Goal: Task Accomplishment & Management: Use online tool/utility

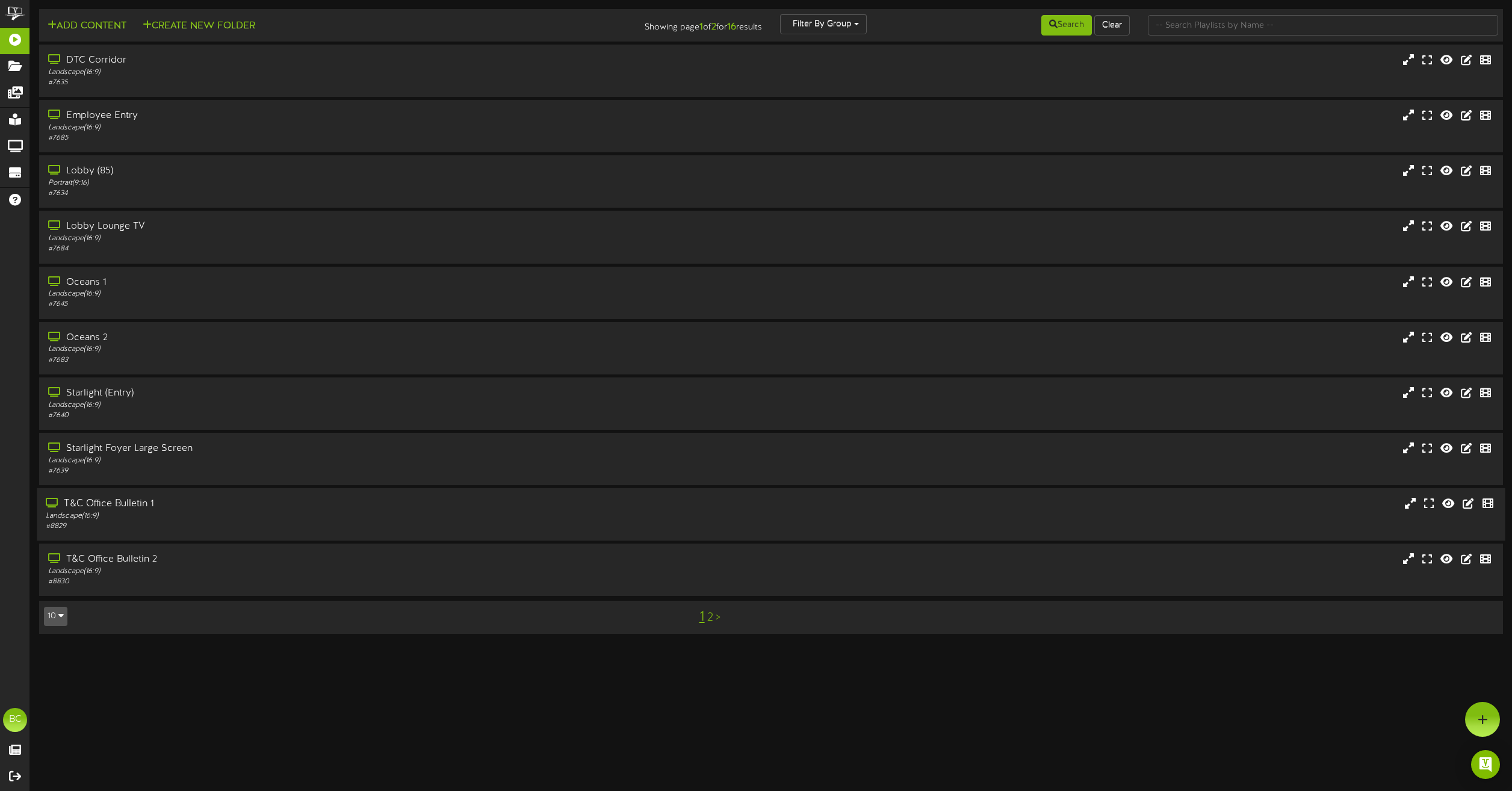
click at [125, 512] on div "Landscape ( 16:9 )" at bounding box center [342, 516] width 594 height 10
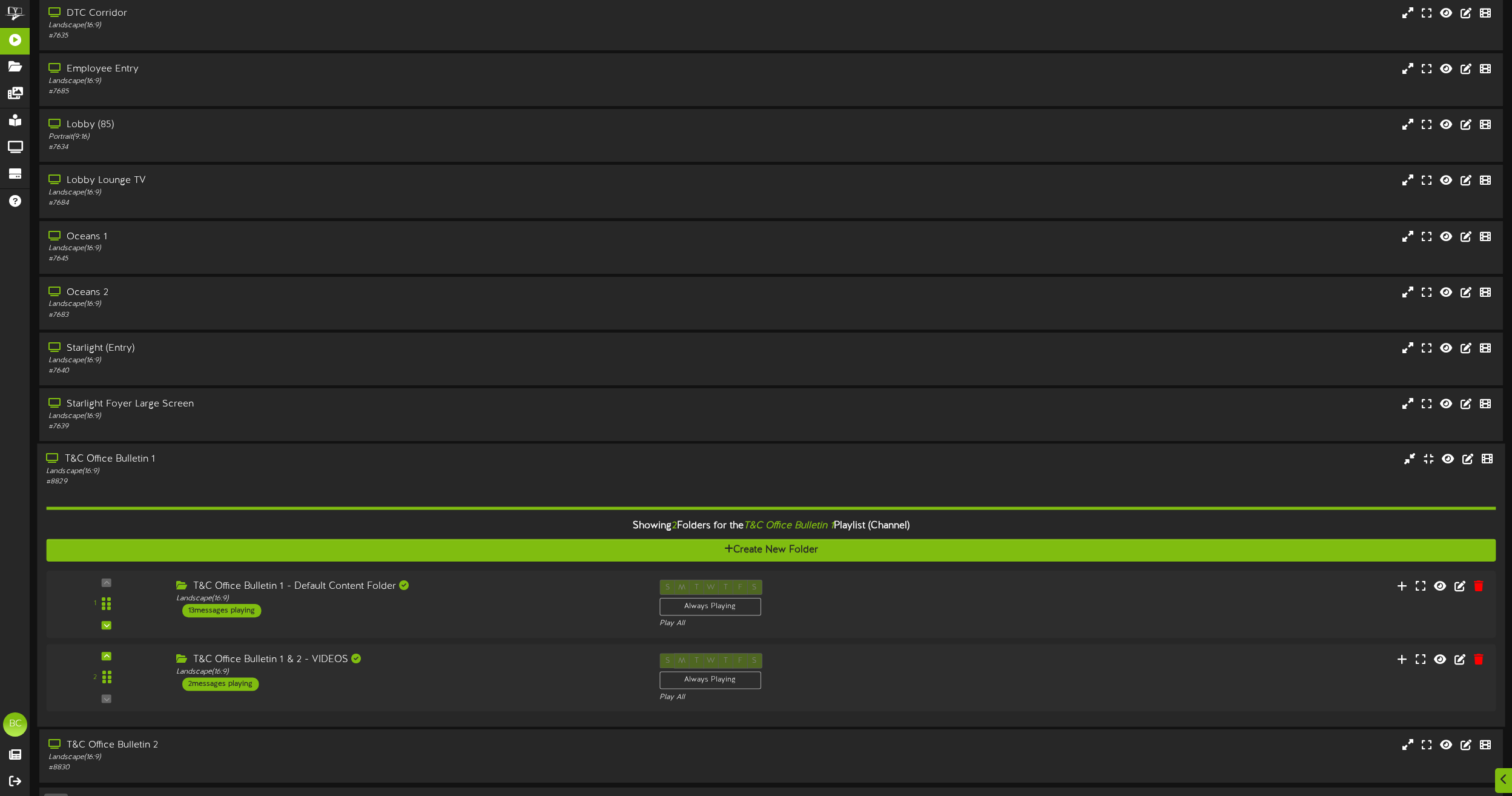
scroll to position [84, 0]
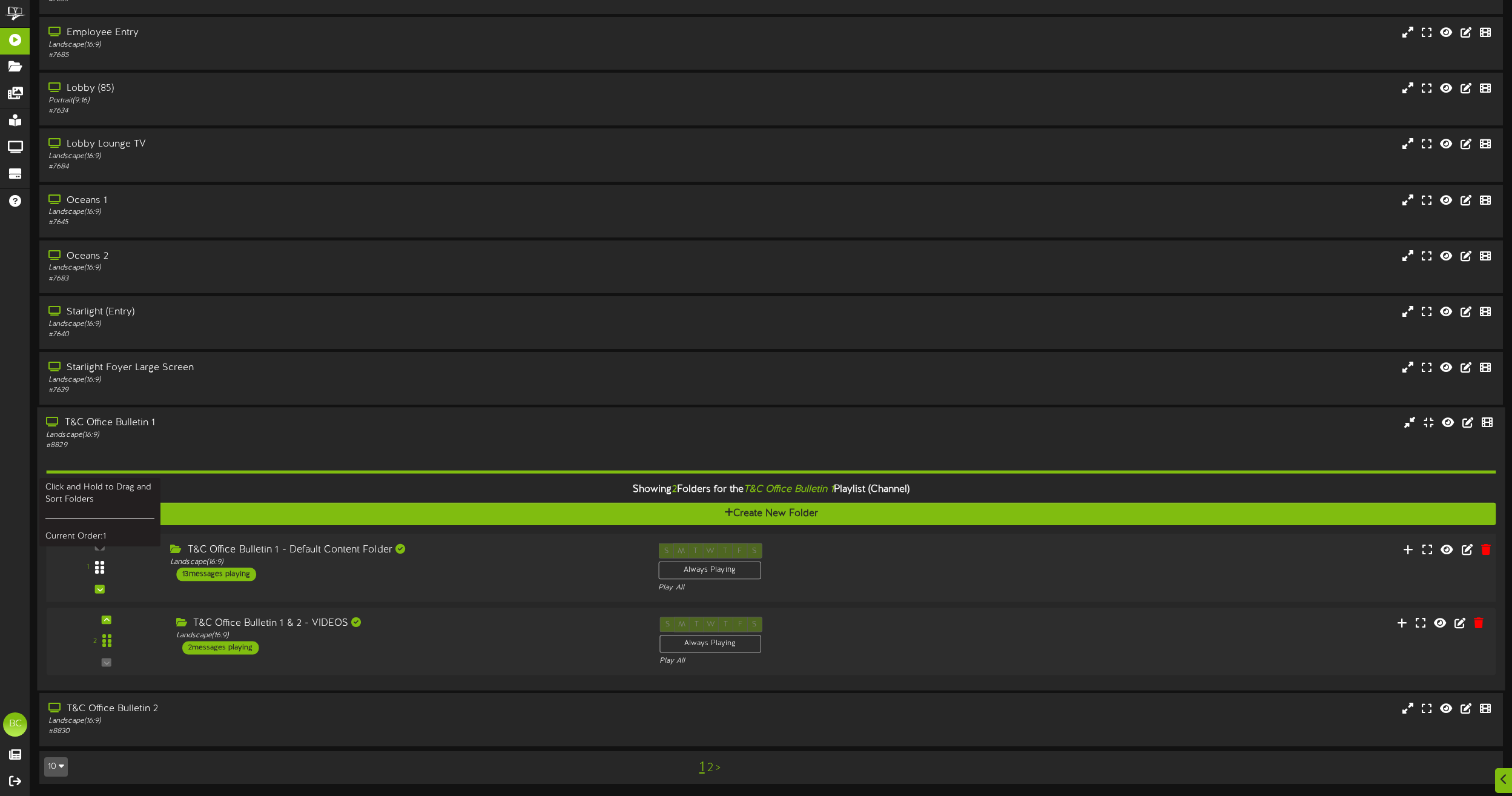
click at [97, 571] on icon at bounding box center [100, 567] width 9 height 15
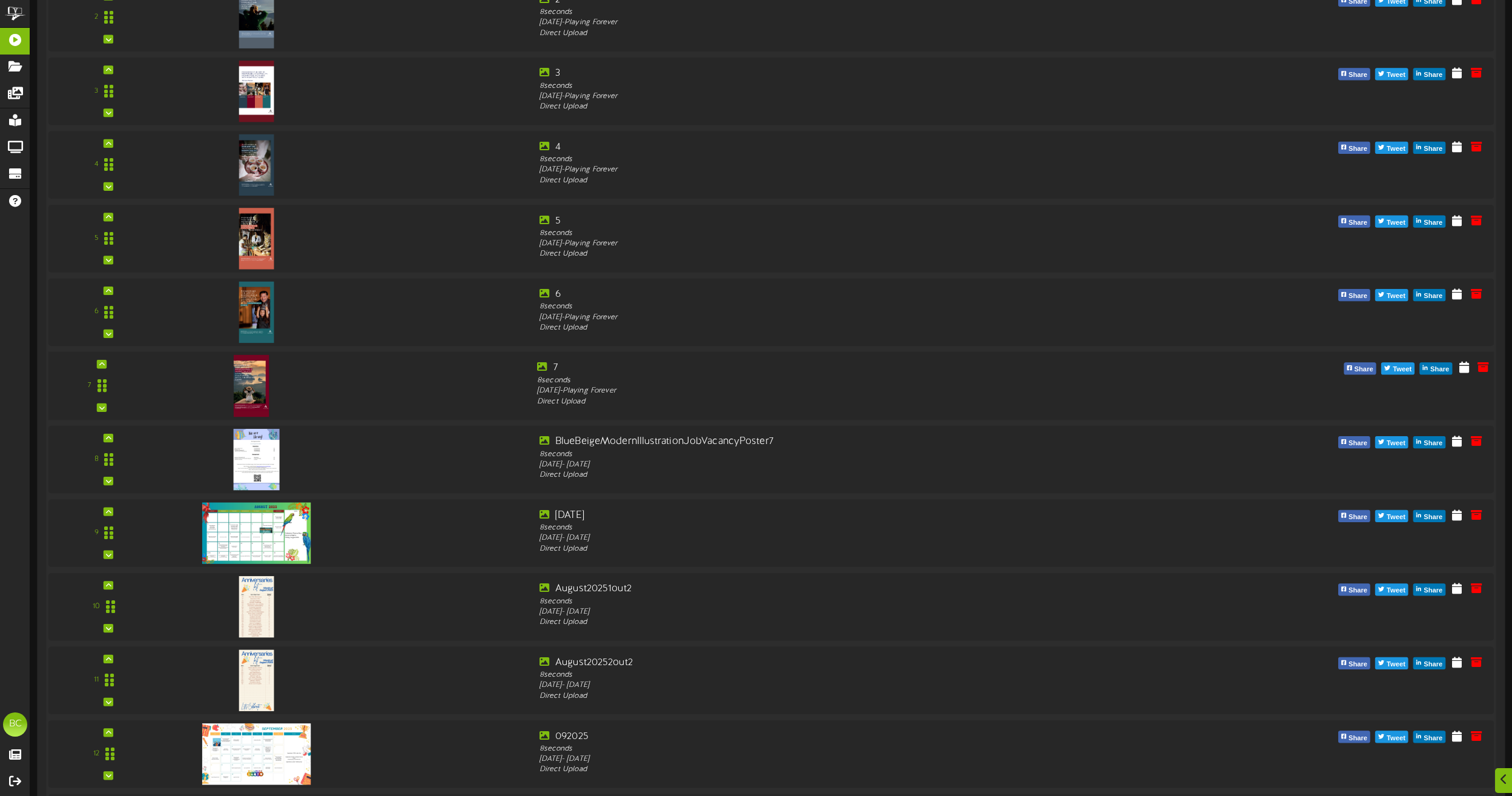
scroll to position [871, 0]
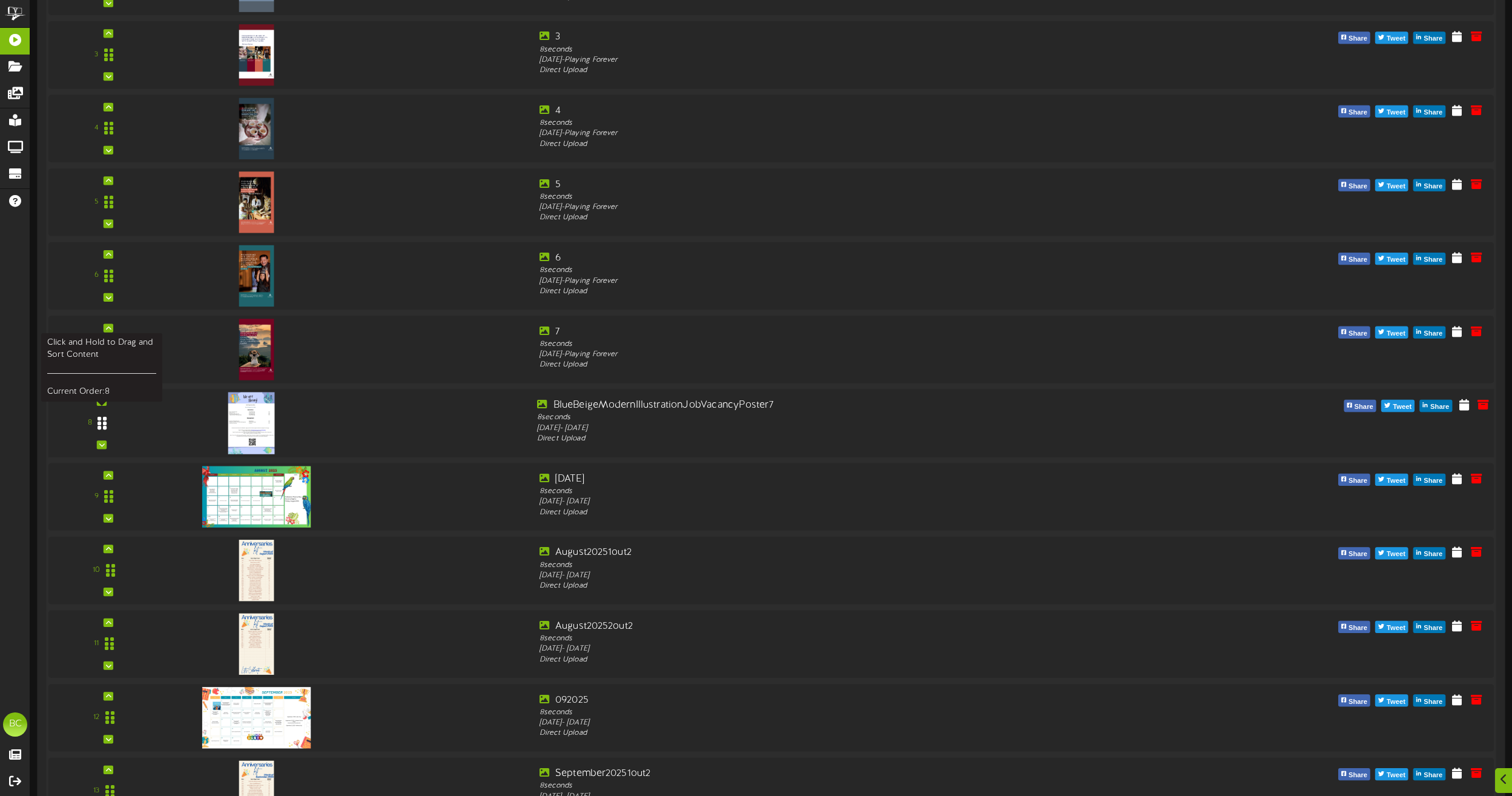
click at [106, 424] on icon at bounding box center [102, 423] width 9 height 15
click at [1464, 415] on div "8" at bounding box center [771, 423] width 1460 height 50
click at [1465, 406] on icon at bounding box center [1464, 404] width 12 height 13
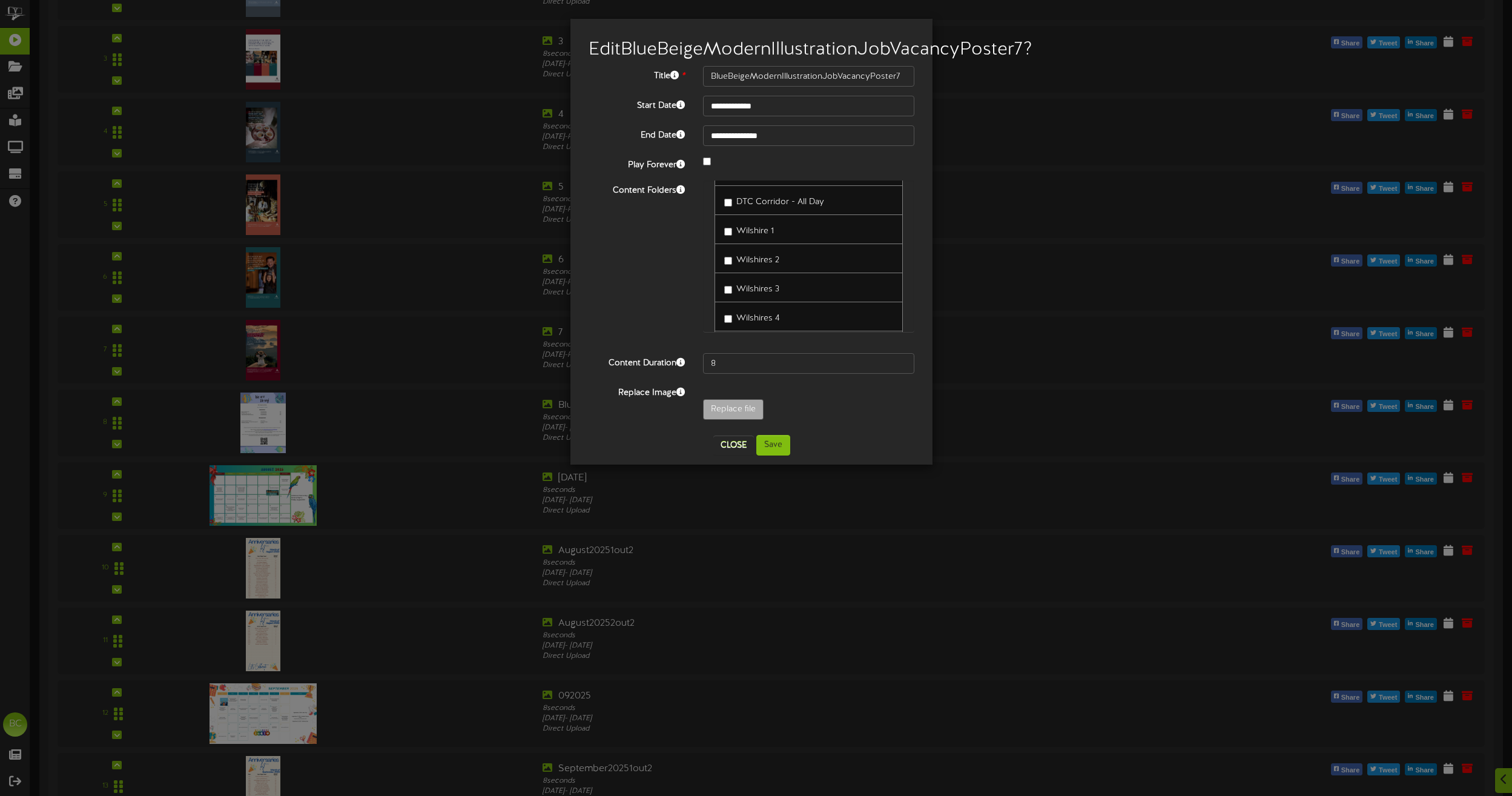
scroll to position [0, 0]
click at [721, 434] on input "Replace file" at bounding box center [104, 443] width 1317 height 86
type input "**********"
type input "JobPostingLinkedIn"
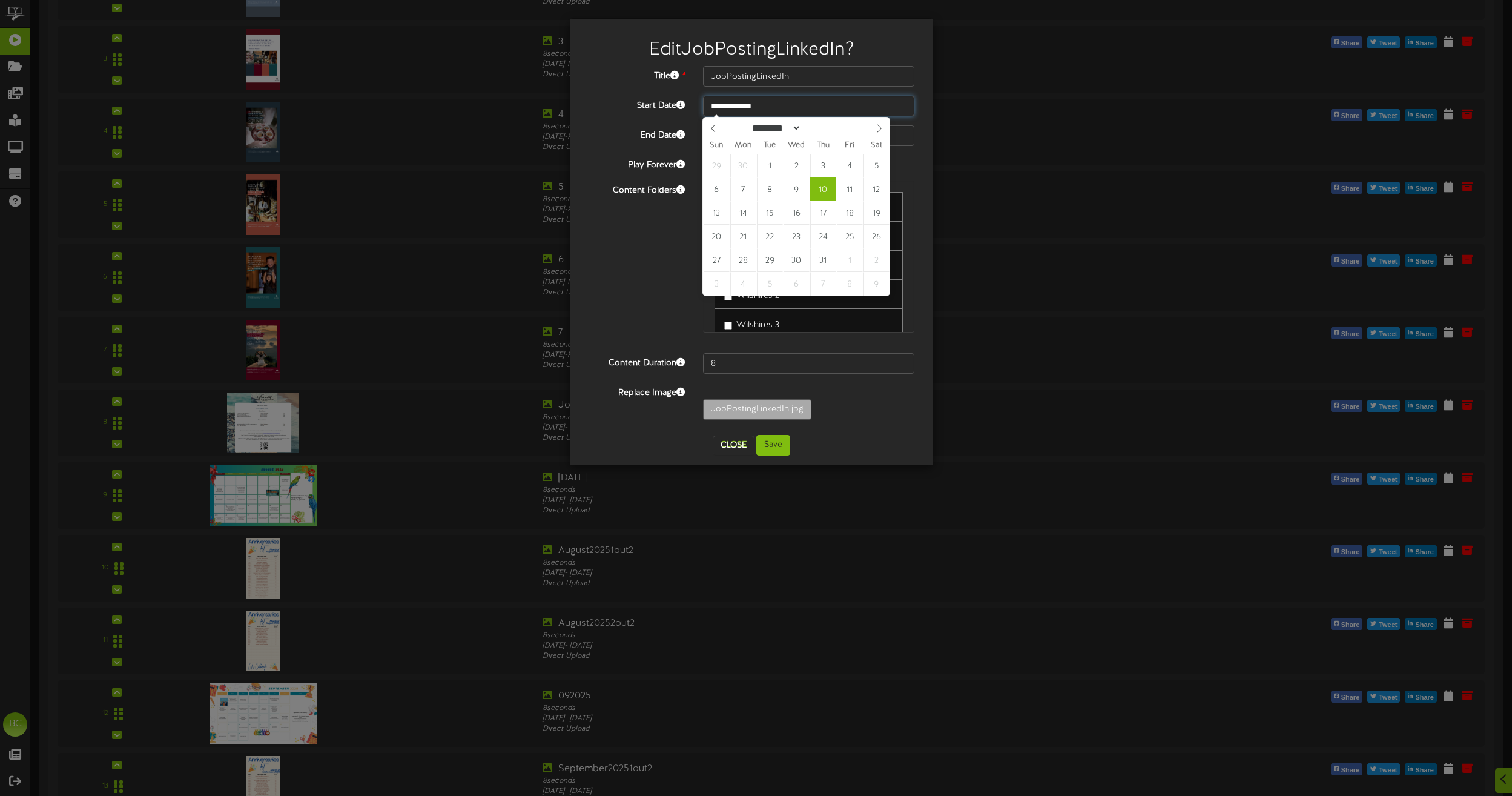
click at [745, 107] on input "**********" at bounding box center [809, 106] width 211 height 21
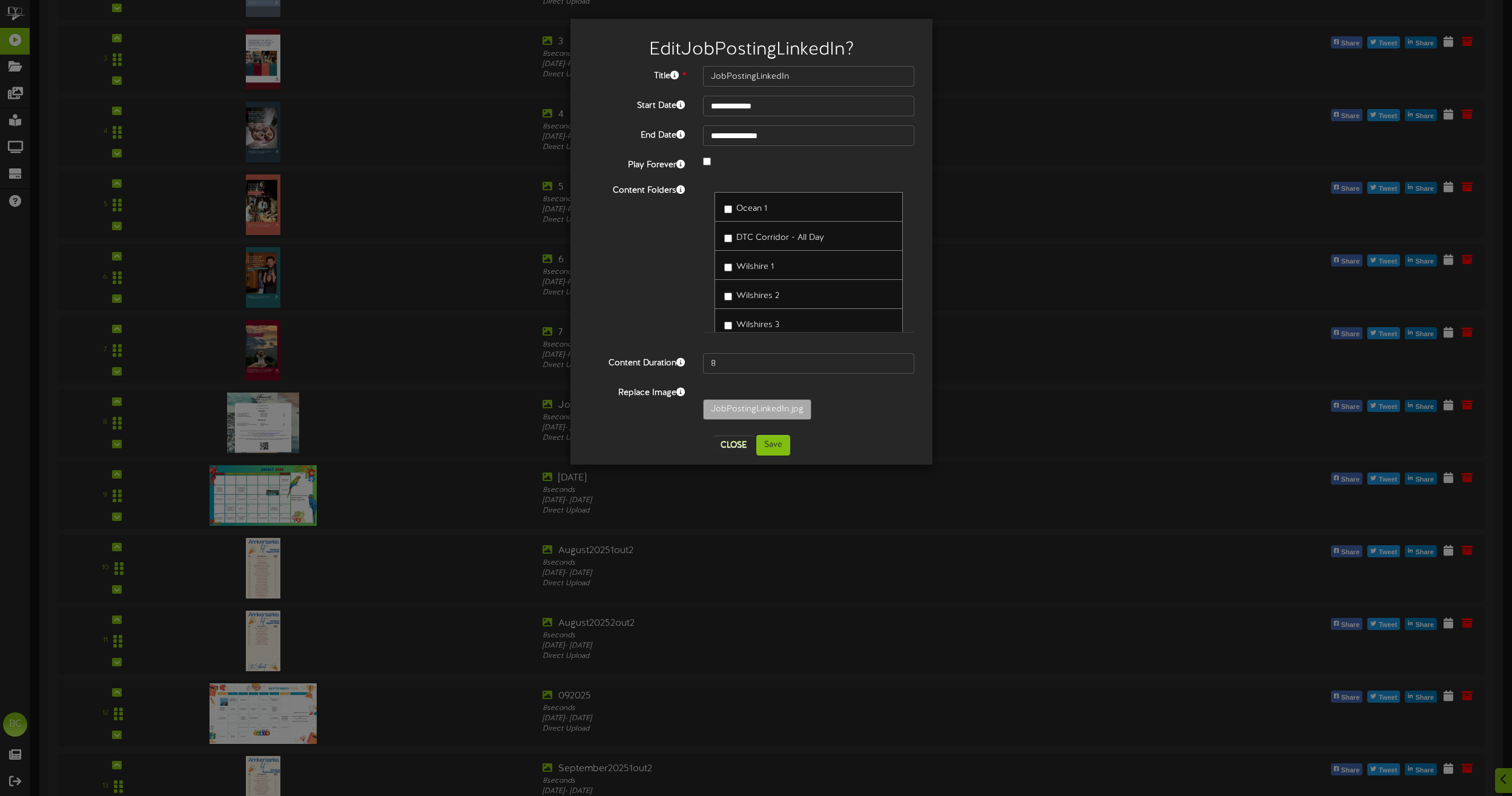
click at [911, 162] on div at bounding box center [808, 163] width 229 height 15
click at [794, 126] on input "**********" at bounding box center [809, 136] width 211 height 21
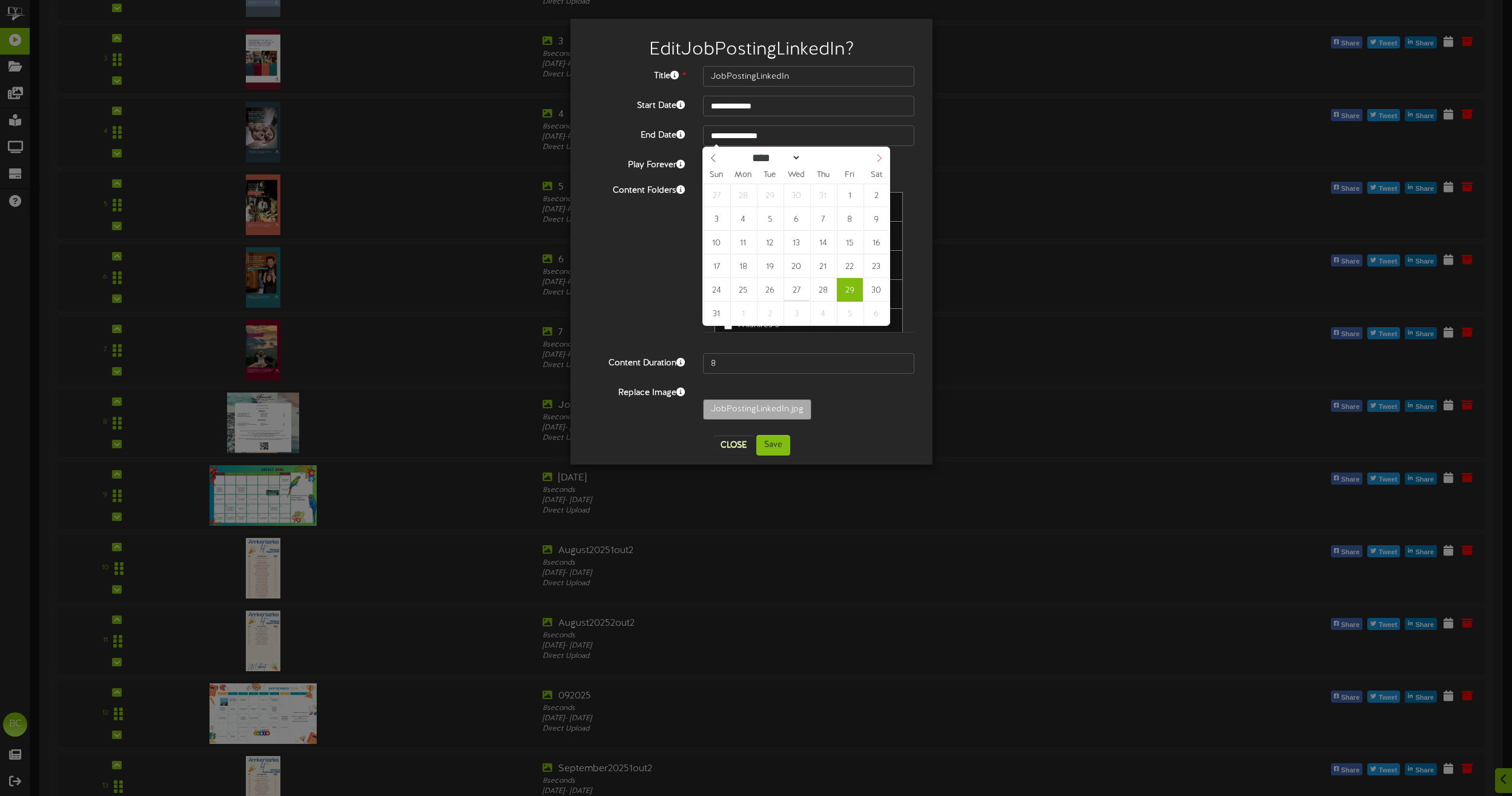
select select "*"
click at [881, 161] on icon at bounding box center [879, 158] width 9 height 9
type input "**********"
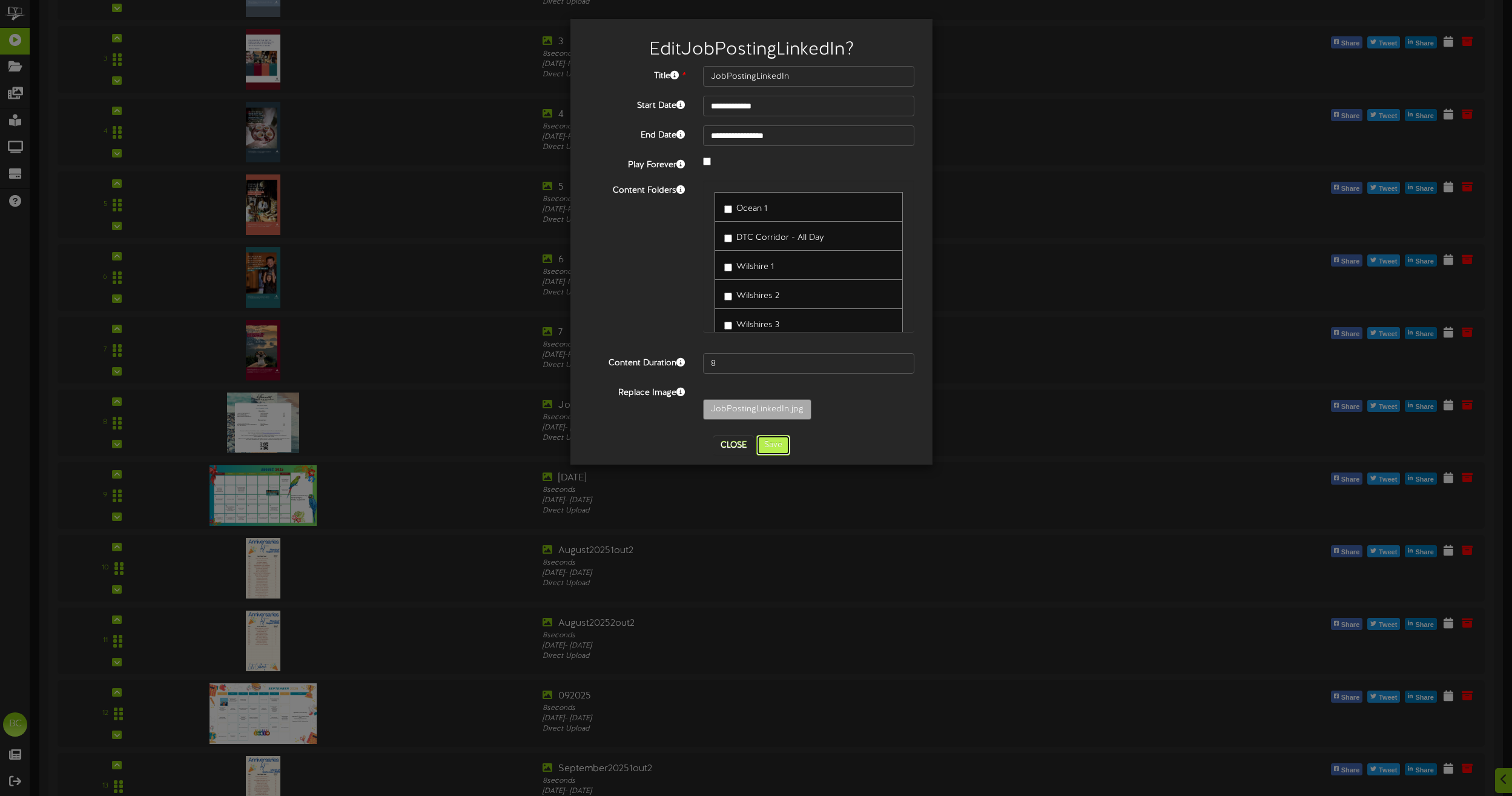
click at [773, 441] on button "Save" at bounding box center [773, 445] width 34 height 21
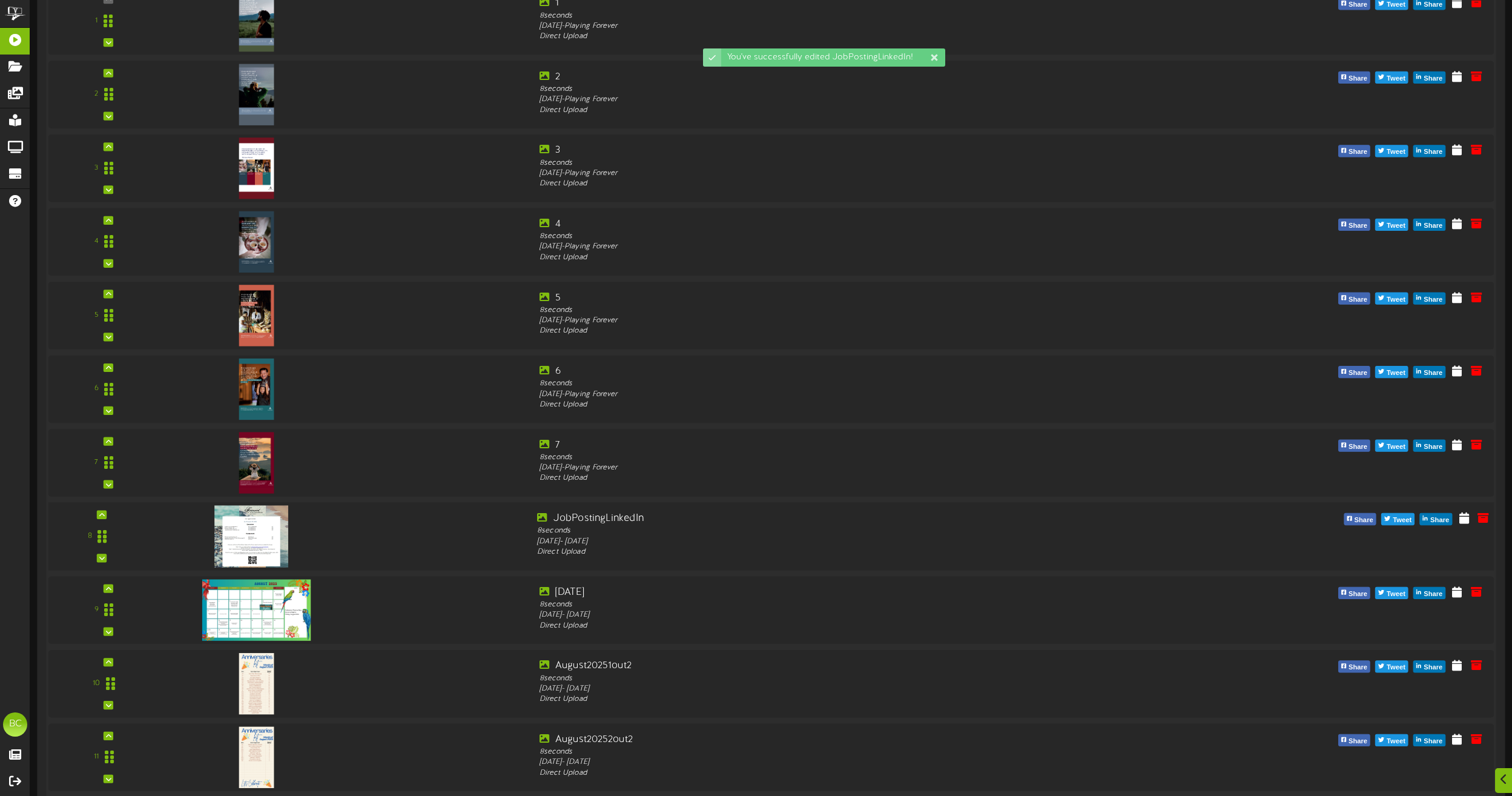
scroll to position [759, 0]
click at [264, 516] on img at bounding box center [251, 535] width 74 height 62
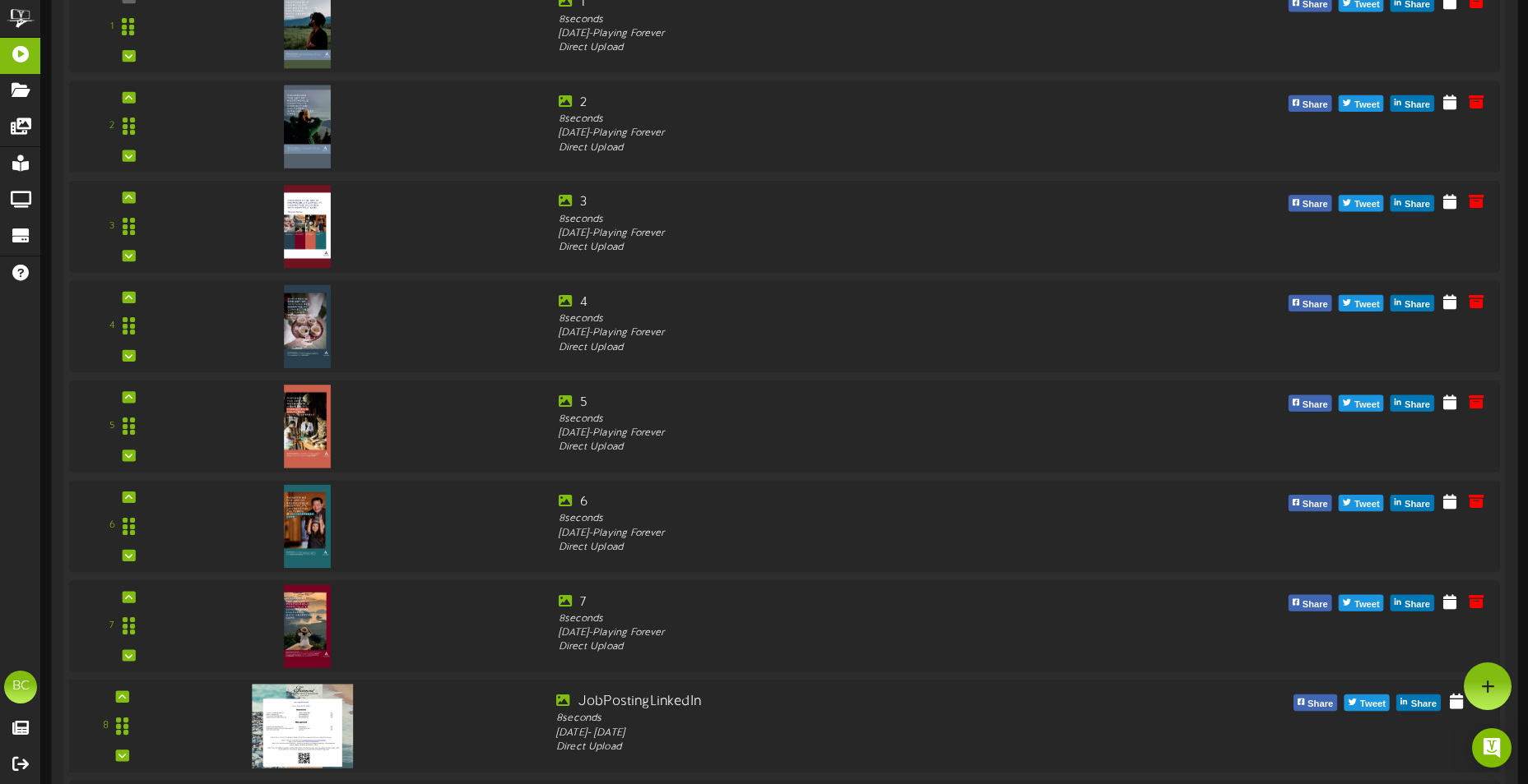
click at [301, 722] on img at bounding box center [303, 726] width 101 height 84
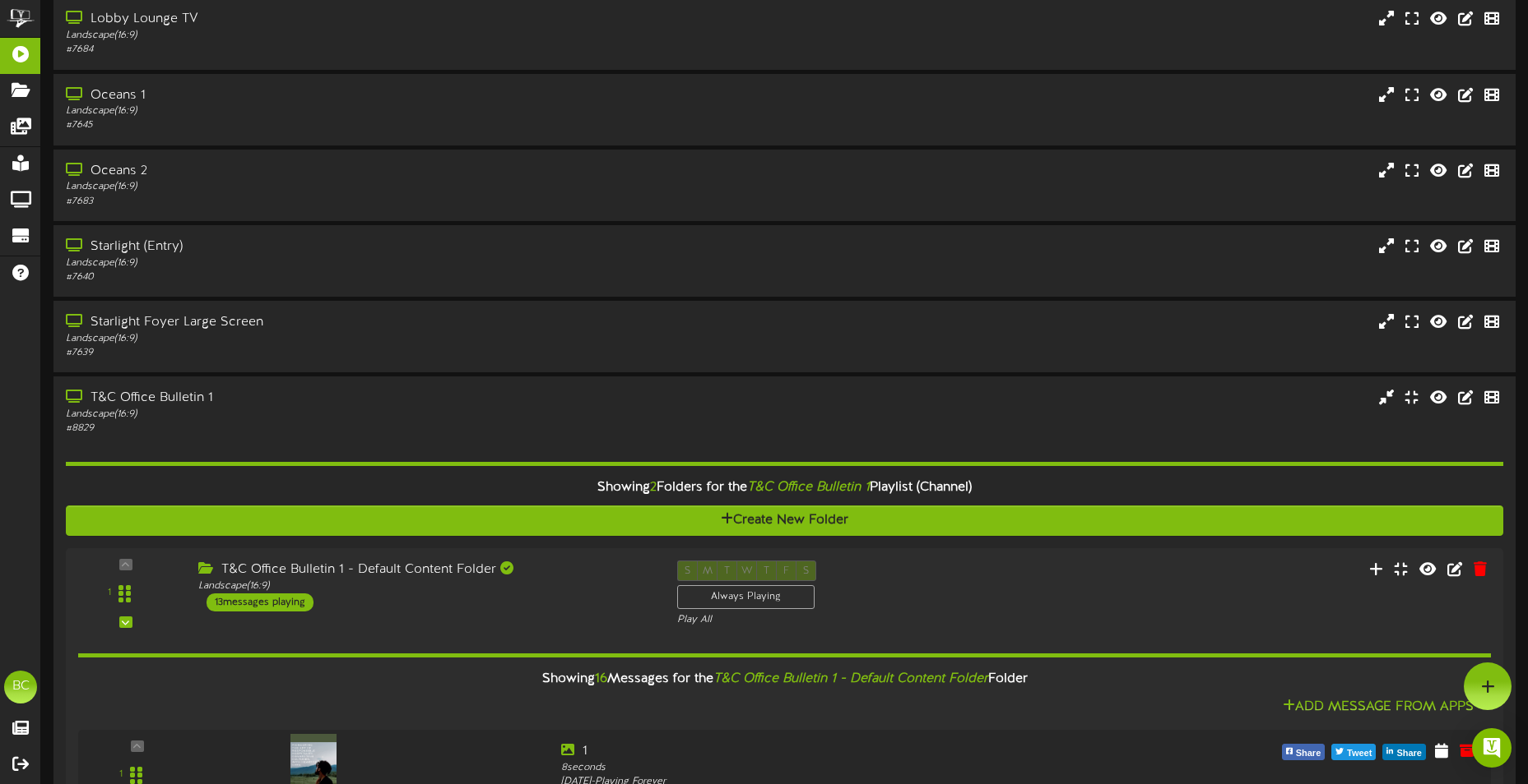
scroll to position [0, 0]
